Goal: Book appointment/travel/reservation

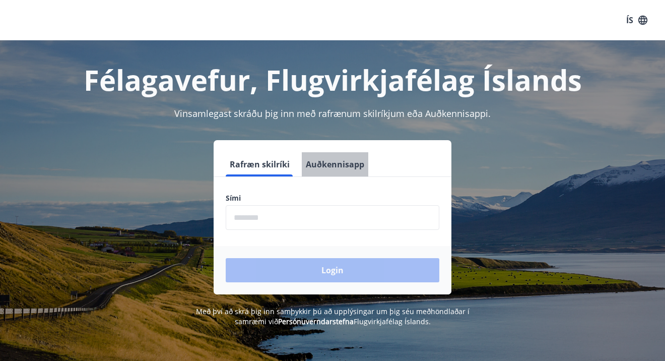
click at [341, 162] on button "Auðkennisapp" at bounding box center [335, 164] width 66 height 24
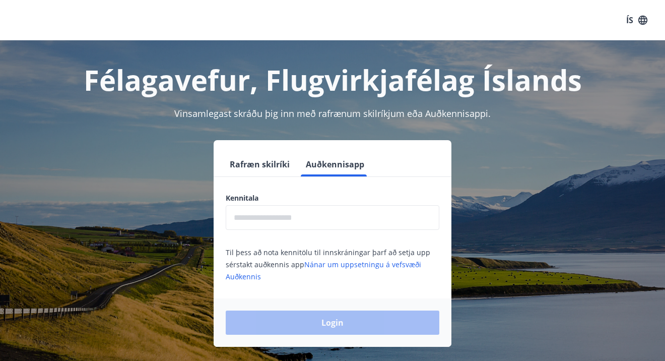
click at [275, 220] on input "text" at bounding box center [332, 217] width 213 height 25
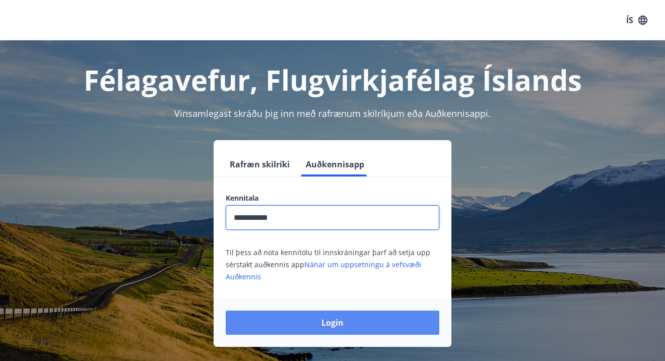
type input "**********"
click at [336, 323] on button "Login" at bounding box center [332, 322] width 213 height 24
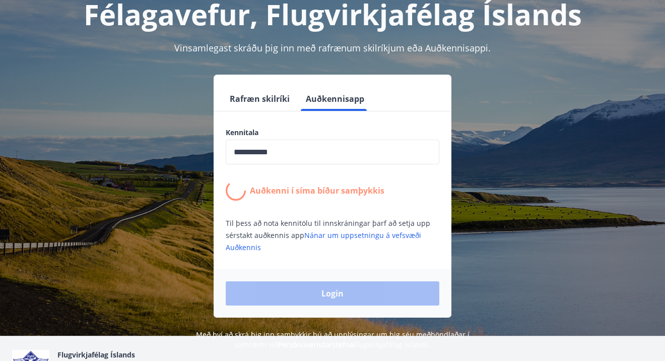
scroll to position [66, 0]
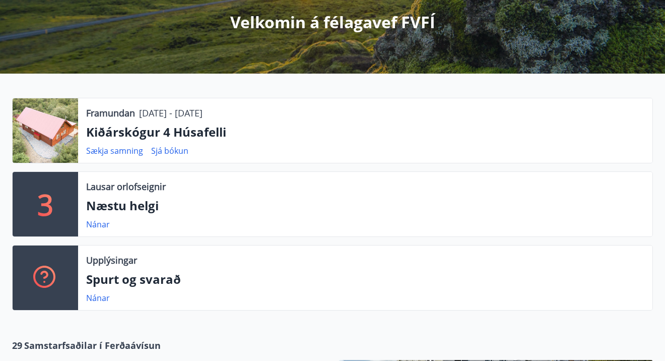
scroll to position [128, 0]
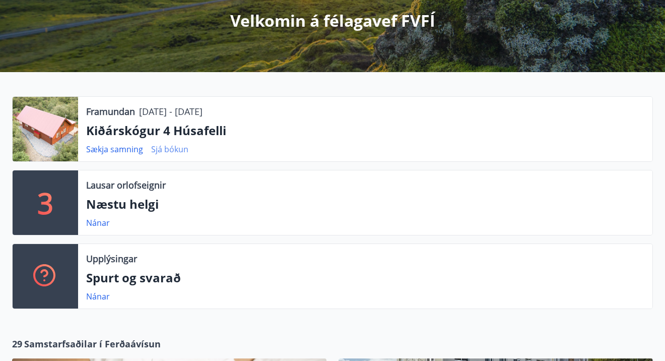
click at [163, 150] on link "Sjá bókun" at bounding box center [169, 149] width 37 height 11
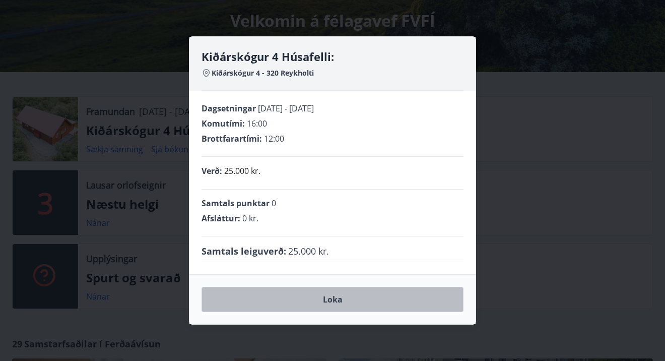
click at [328, 303] on button "Loka" at bounding box center [332, 299] width 262 height 25
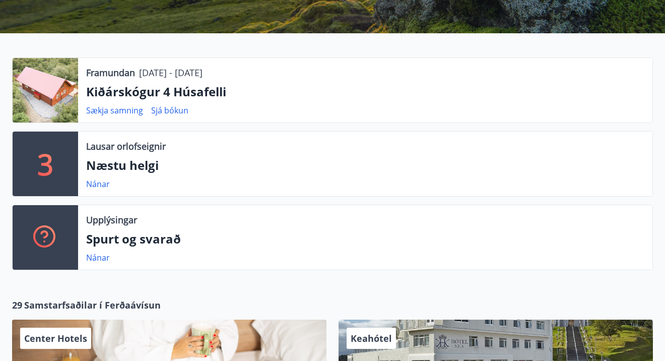
scroll to position [167, 0]
click at [100, 184] on link "Nánar" at bounding box center [98, 183] width 24 height 11
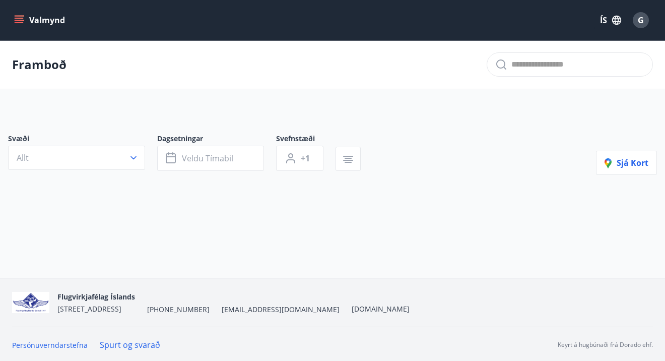
type input "*"
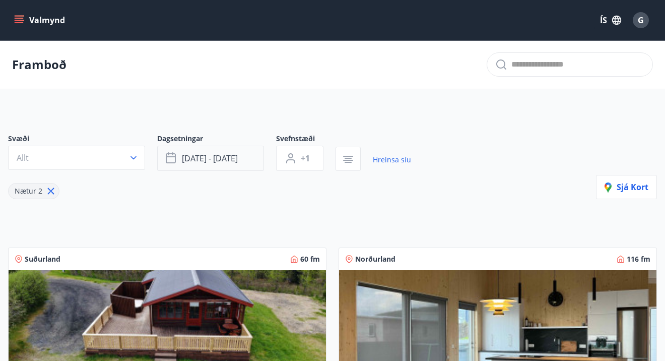
click at [180, 159] on button "[DATE] - [DATE]" at bounding box center [210, 158] width 107 height 25
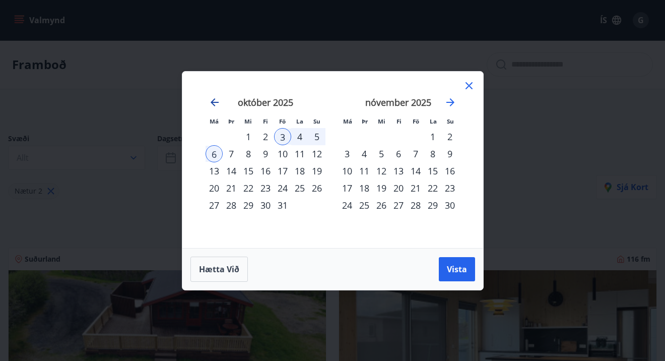
click at [217, 102] on icon "Move backward to switch to the previous month." at bounding box center [214, 102] width 8 height 8
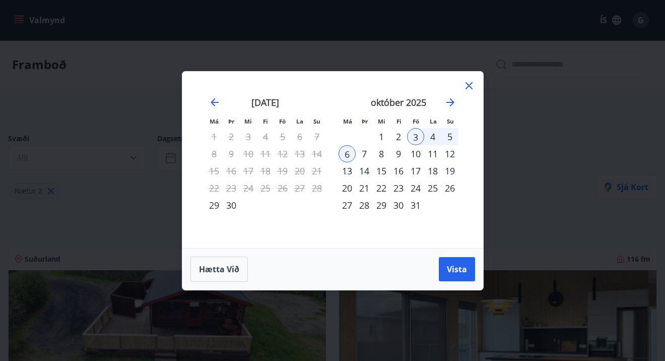
click at [229, 205] on div "30" at bounding box center [231, 204] width 17 height 17
click at [400, 135] on div "2" at bounding box center [398, 136] width 17 height 17
click at [452, 267] on span "Vista" at bounding box center [457, 268] width 20 height 11
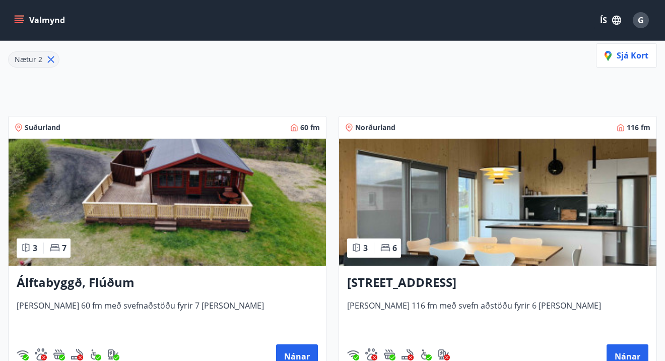
scroll to position [129, 0]
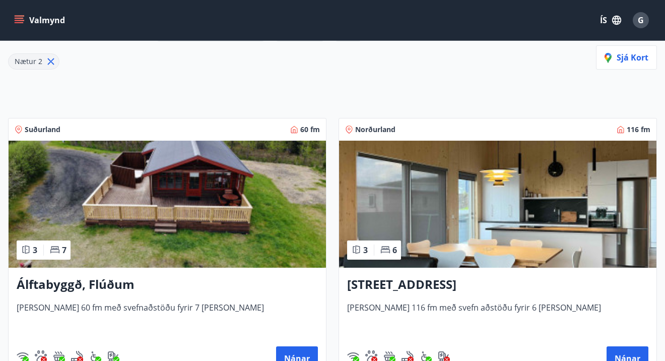
click at [191, 195] on img at bounding box center [167, 203] width 317 height 127
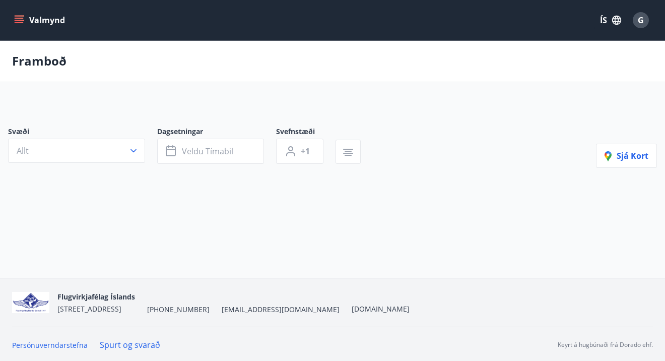
type input "*"
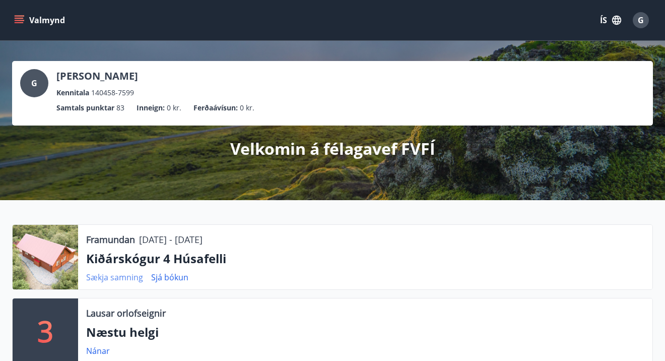
click at [124, 278] on link "Sækja samning" at bounding box center [114, 276] width 57 height 11
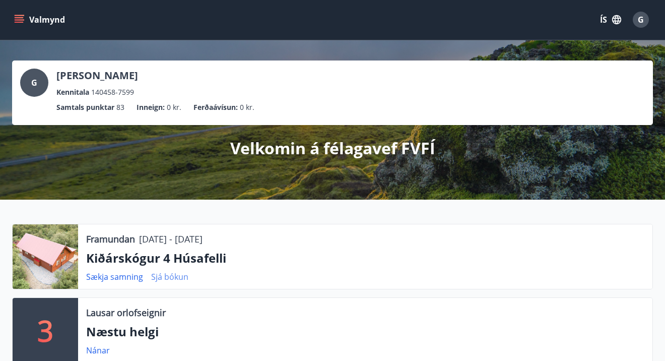
click at [175, 276] on link "Sjá bókun" at bounding box center [169, 276] width 37 height 11
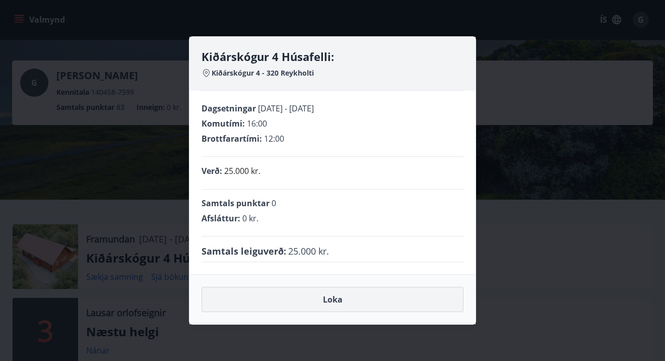
click at [335, 297] on button "Loka" at bounding box center [332, 299] width 262 height 25
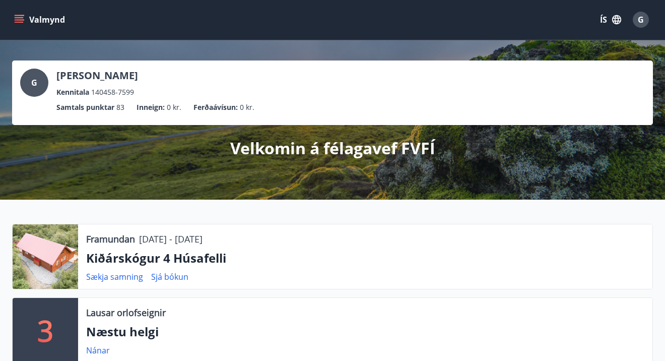
scroll to position [0, 0]
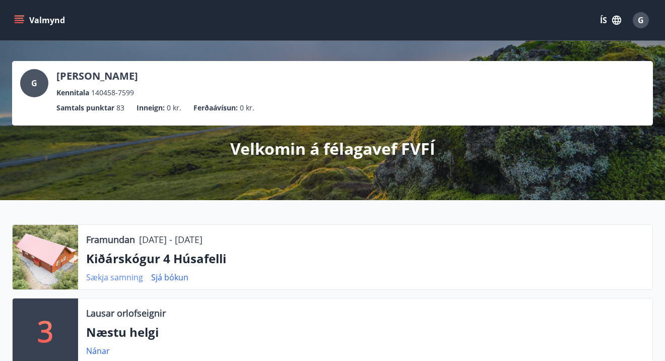
click at [93, 277] on link "Sækja samning" at bounding box center [114, 276] width 57 height 11
